Goal: Task Accomplishment & Management: Manage account settings

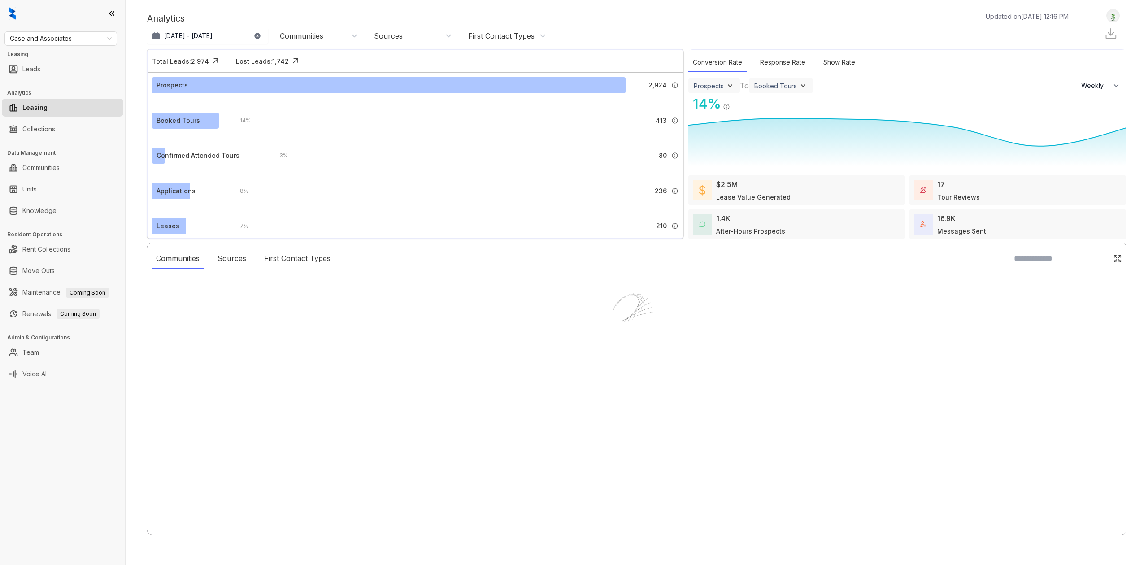
select select "******"
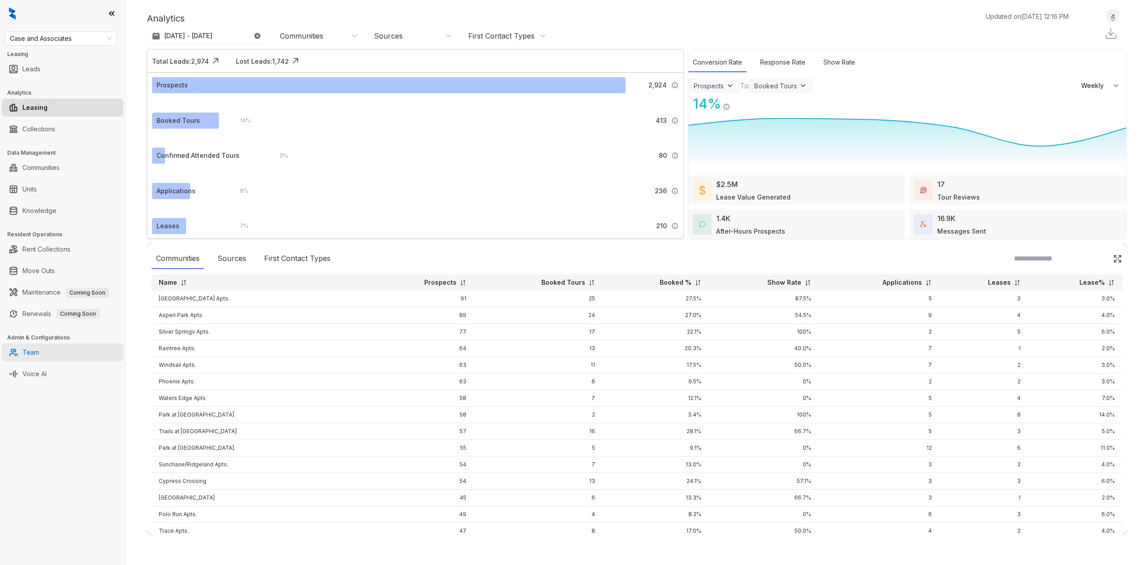
click at [39, 351] on link "Team" at bounding box center [30, 353] width 17 height 18
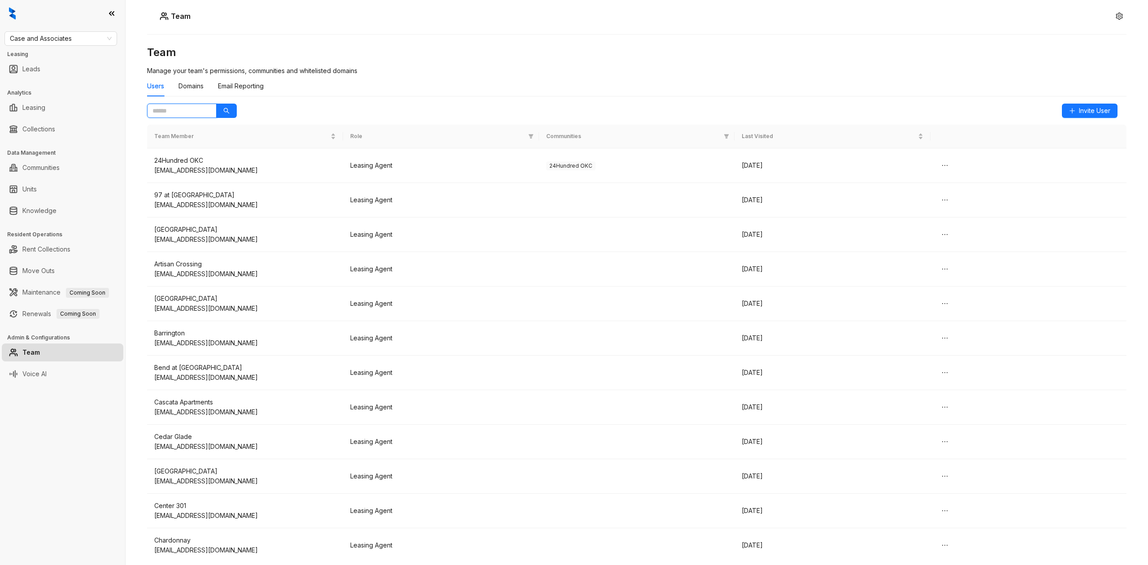
click at [190, 111] on input "text" at bounding box center [179, 111] width 52 height 10
type input "****"
click at [237, 109] on div "Team Manage your team's permissions, communities and whitelisted domains Users …" at bounding box center [637, 263] width 980 height 437
click at [231, 109] on button "button" at bounding box center [226, 111] width 21 height 14
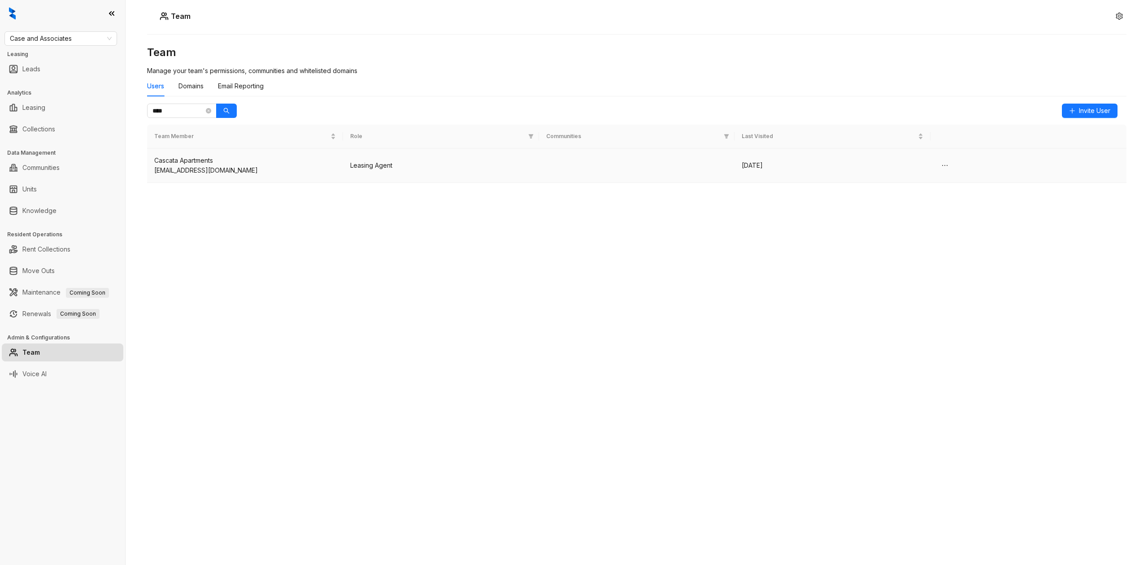
click at [634, 166] on td at bounding box center [637, 165] width 196 height 35
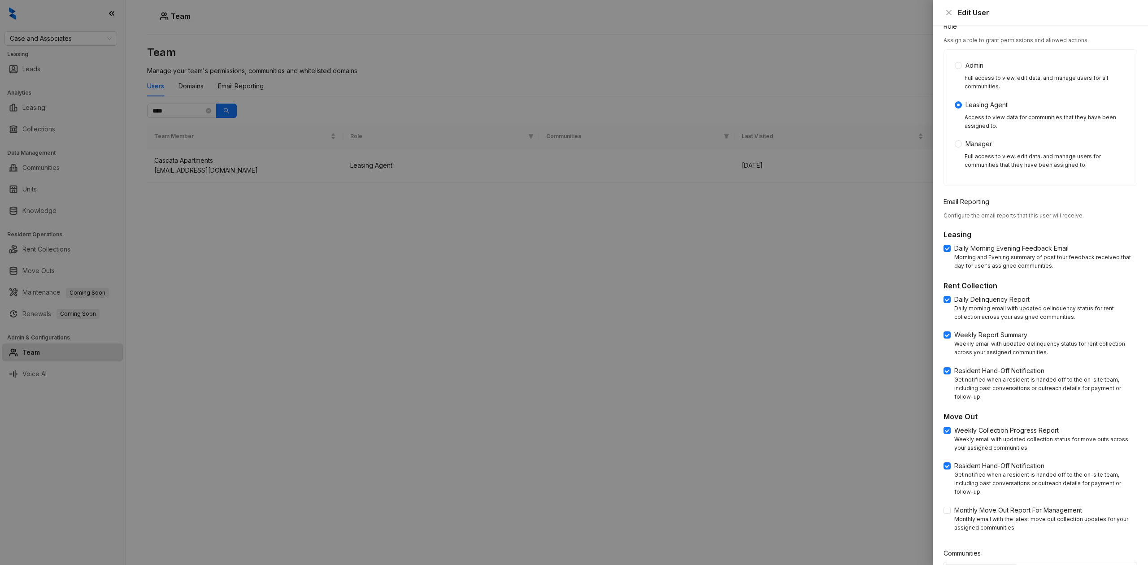
scroll to position [153, 0]
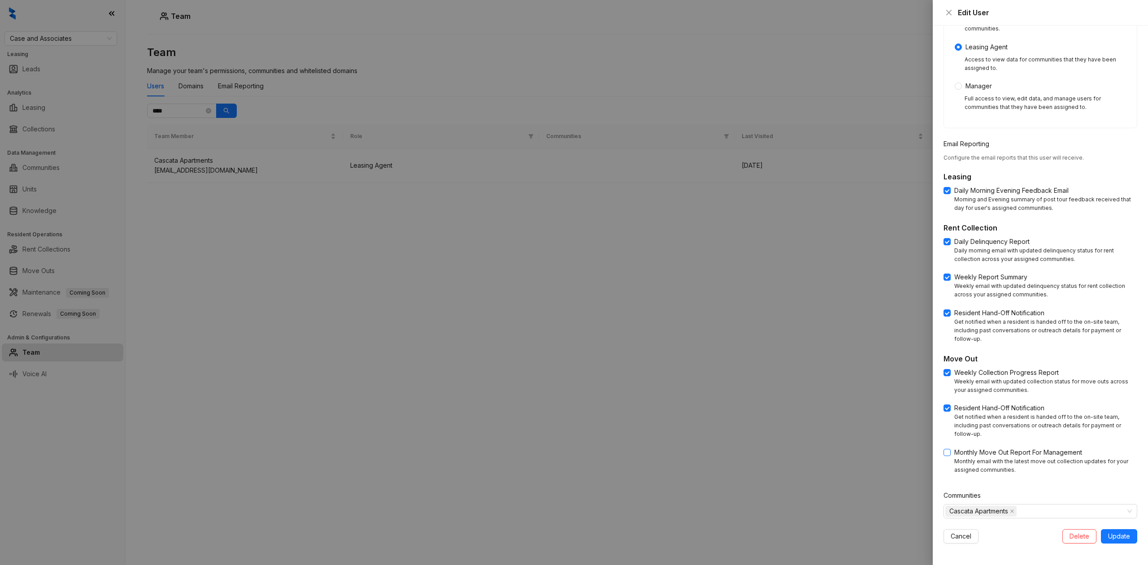
click at [945, 448] on label "Monthly Move Out Report For Management" at bounding box center [1015, 453] width 142 height 10
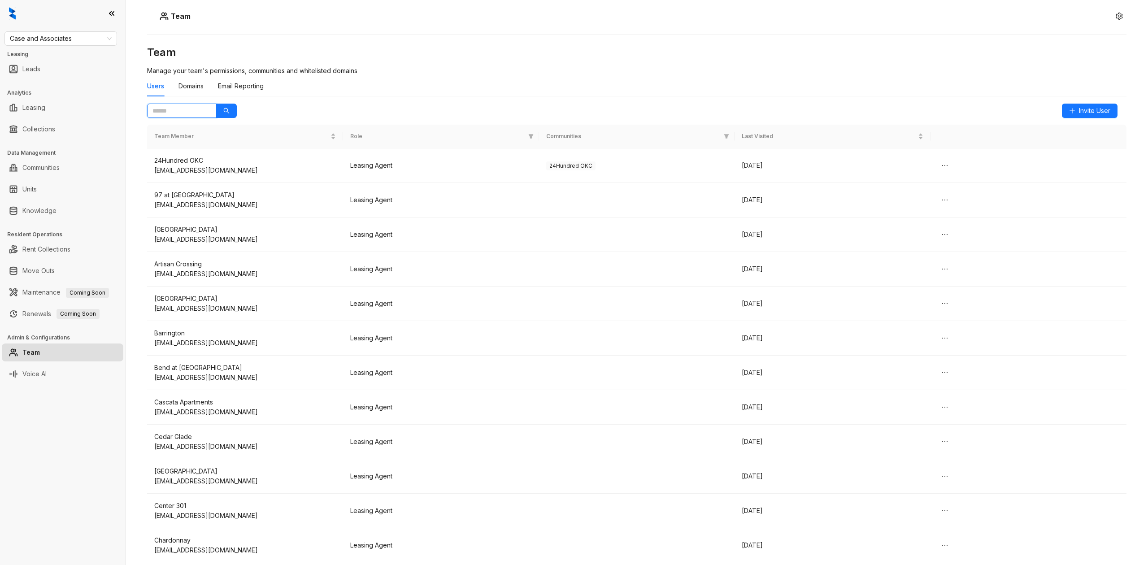
click at [189, 109] on input "text" at bounding box center [179, 111] width 52 height 10
click at [226, 107] on button "button" at bounding box center [226, 111] width 21 height 14
click at [225, 109] on icon "search" at bounding box center [227, 111] width 6 height 6
type input "****"
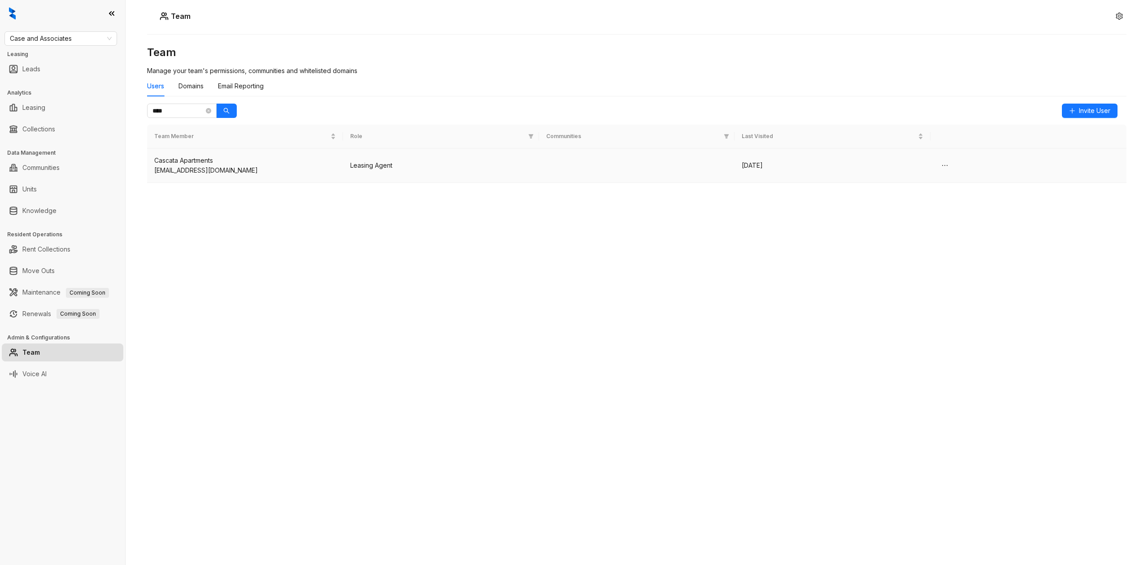
click at [284, 169] on div "[EMAIL_ADDRESS][DOMAIN_NAME]" at bounding box center [245, 171] width 182 height 10
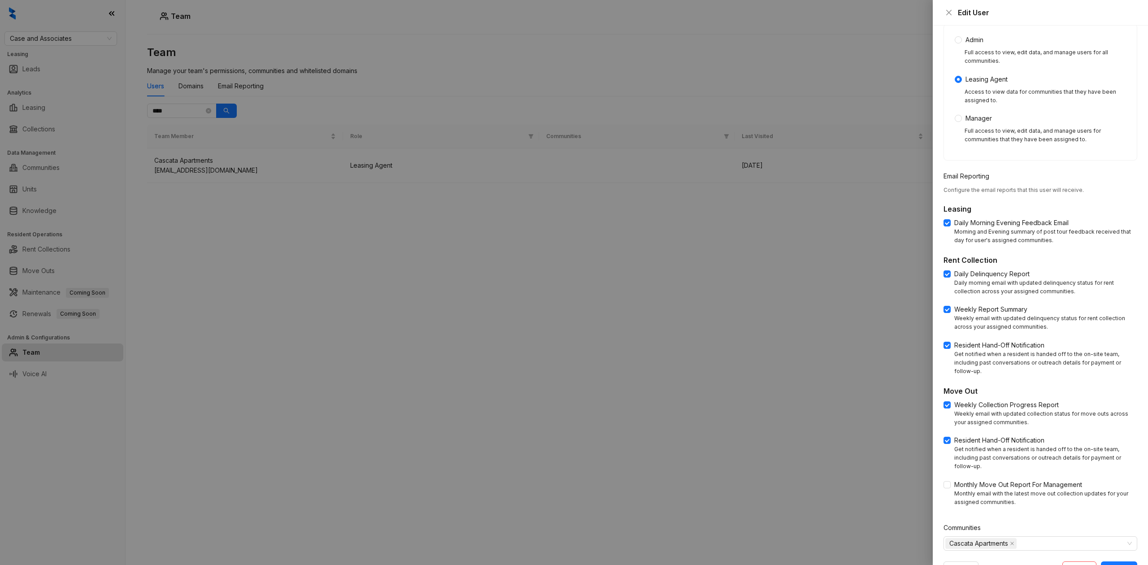
scroll to position [153, 0]
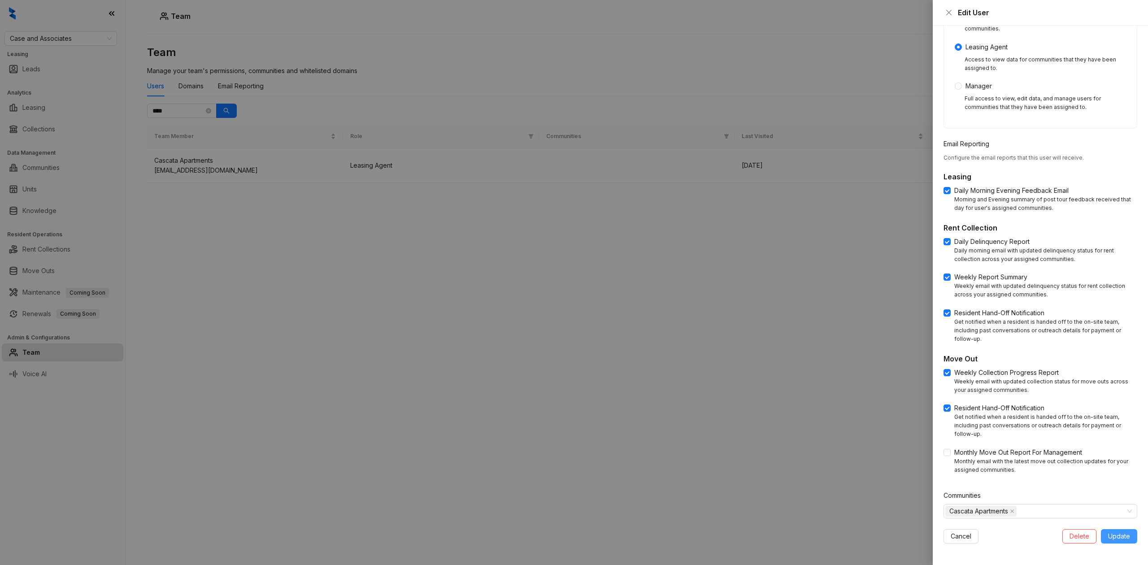
click at [1109, 536] on span "Update" at bounding box center [1120, 537] width 22 height 10
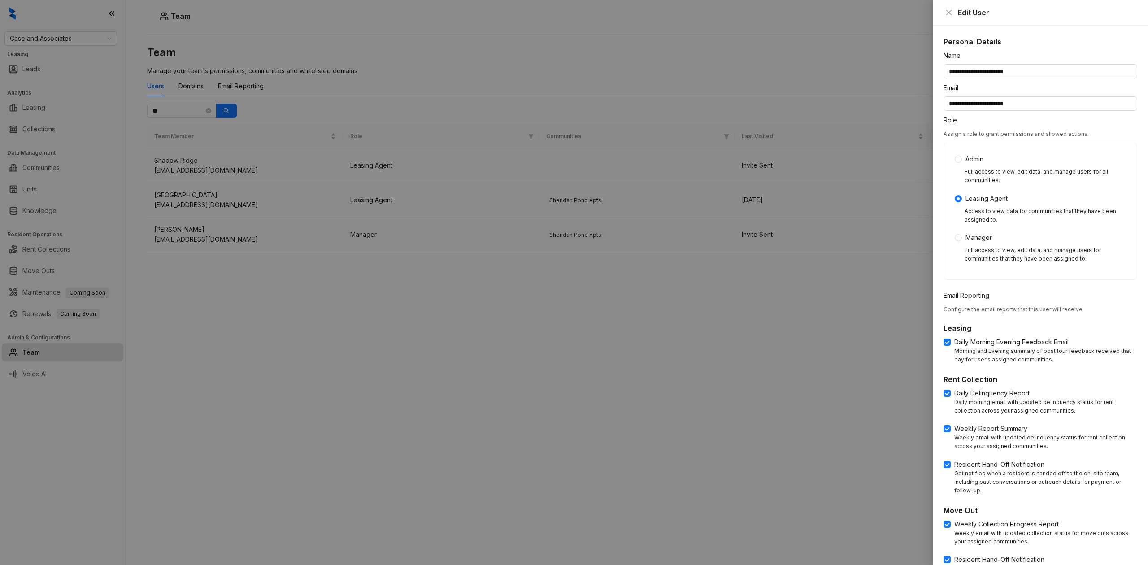
scroll to position [153, 0]
